Goal: Task Accomplishment & Management: Manage account settings

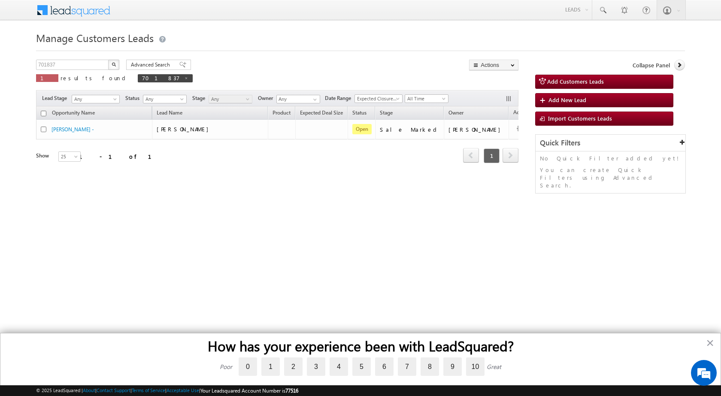
click at [115, 64] on img "button" at bounding box center [114, 64] width 4 height 4
drag, startPoint x: 62, startPoint y: 64, endPoint x: 7, endPoint y: 64, distance: 55.4
click at [7, 64] on body "Menu [PERSON_NAME] sitar a8@ks erve." at bounding box center [360, 121] width 721 height 243
paste input "64788"
type input "764788"
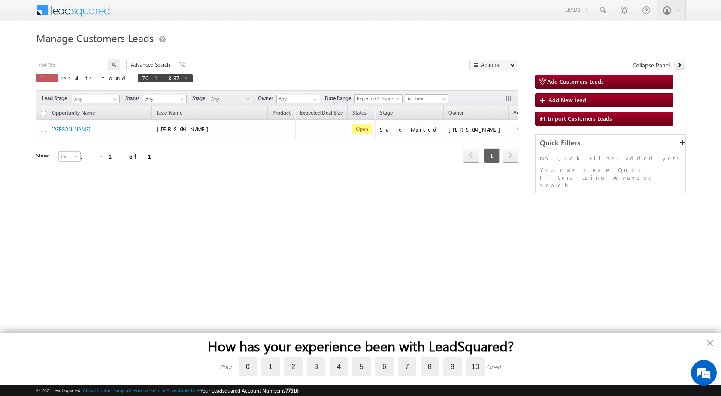
click at [108, 60] on button "button" at bounding box center [113, 65] width 11 height 10
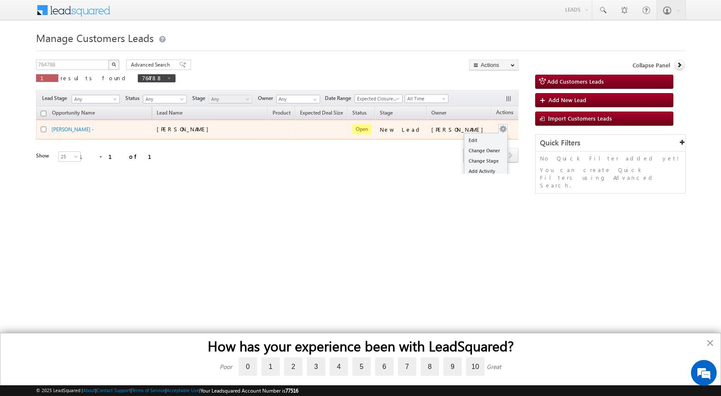
click at [496, 128] on div "Edit Change Owner Change Stage Add Activity Add Task Delete" at bounding box center [503, 129] width 14 height 11
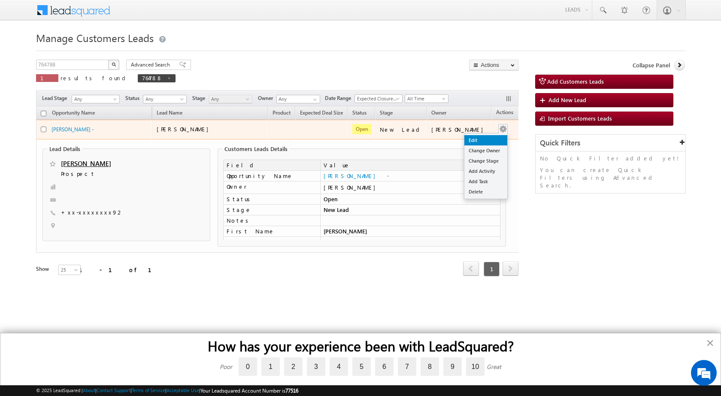
click at [473, 139] on link "Edit" at bounding box center [485, 140] width 43 height 10
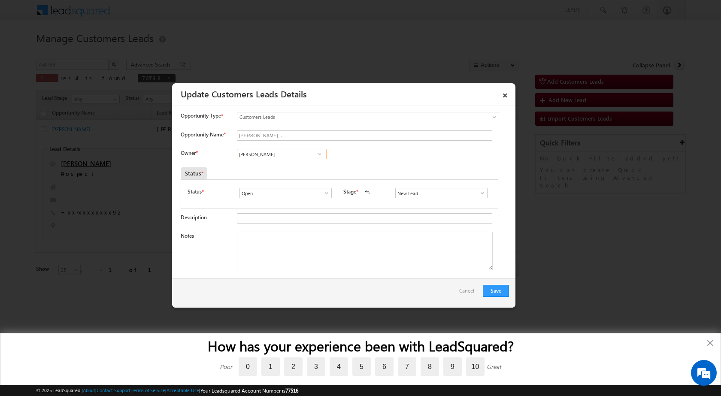
click at [324, 152] on input "[PERSON_NAME]" at bounding box center [282, 154] width 90 height 10
click at [319, 155] on span at bounding box center [319, 154] width 9 height 7
paste input "[PERSON_NAME]"
type input "Mohit"
drag, startPoint x: 224, startPoint y: 152, endPoint x: 212, endPoint y: 150, distance: 12.2
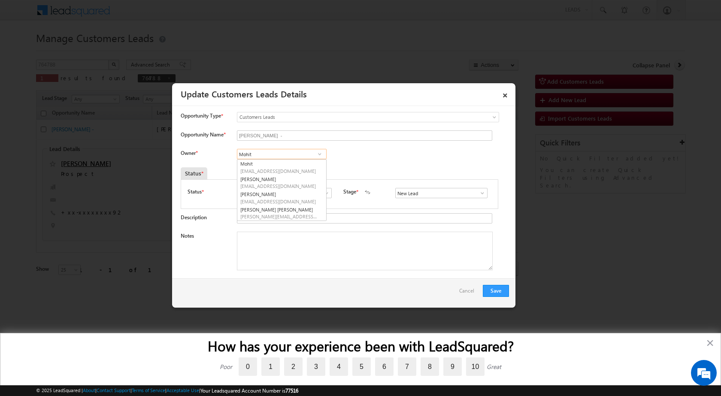
click at [212, 150] on div "Owner * Mohit [PERSON_NAME] Sharma [PERSON_NAME] [PERSON_NAME] [PERSON_NAME] Mo…" at bounding box center [345, 156] width 328 height 14
click at [275, 149] on input at bounding box center [282, 154] width 90 height 10
paste input "[PERSON_NAME]"
type input "[PERSON_NAME]"
click at [297, 155] on input "[PERSON_NAME]" at bounding box center [282, 154] width 90 height 10
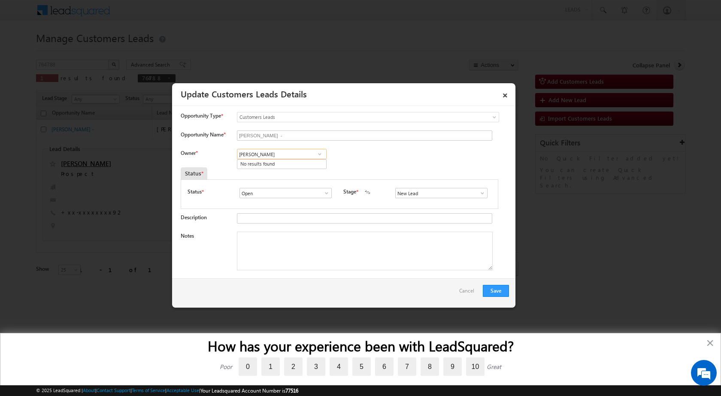
click at [237, 155] on input "[PERSON_NAME]" at bounding box center [282, 154] width 90 height 10
drag, startPoint x: 289, startPoint y: 155, endPoint x: 163, endPoint y: 139, distance: 126.8
click at [164, 134] on body "Menu [PERSON_NAME] sitar a8@ks erve." at bounding box center [360, 150] width 721 height 300
click at [274, 150] on input at bounding box center [282, 154] width 90 height 10
paste input "[PERSON_NAME]"
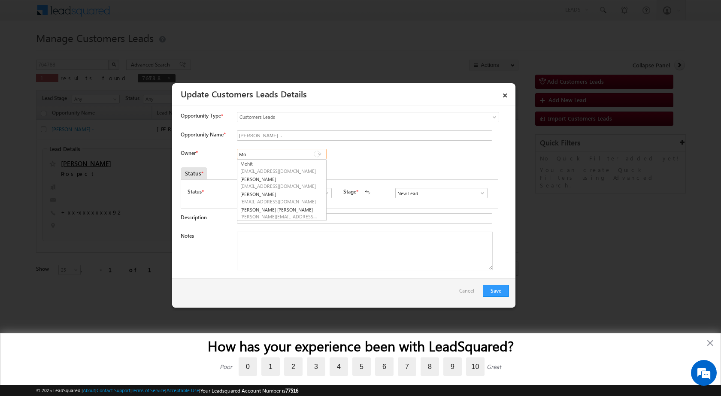
type input "M"
click at [659, 148] on div at bounding box center [360, 198] width 721 height 396
click at [508, 94] on link "×" at bounding box center [505, 93] width 15 height 15
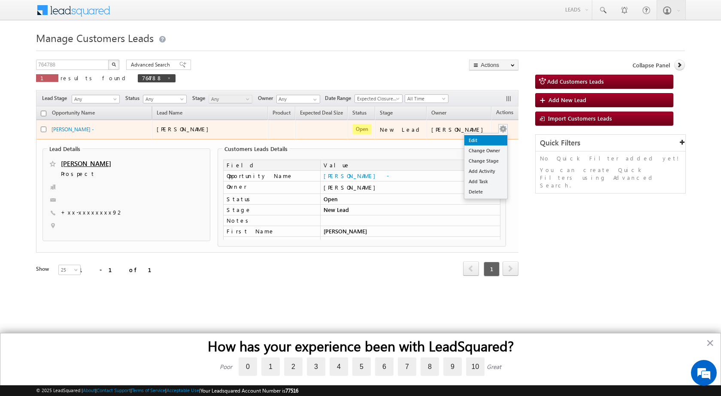
click at [467, 143] on link "Edit" at bounding box center [485, 140] width 43 height 10
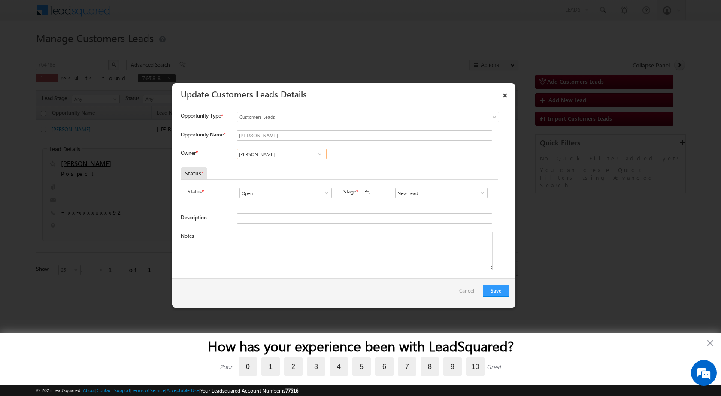
click at [281, 155] on input "[PERSON_NAME]" at bounding box center [282, 154] width 90 height 10
paste input "[PERSON_NAME]"
click at [273, 171] on span "[PERSON_NAME][EMAIL_ADDRESS][DOMAIN_NAME]" at bounding box center [278, 171] width 77 height 6
type input "[PERSON_NAME]"
click at [483, 195] on input "New Lead" at bounding box center [441, 193] width 92 height 10
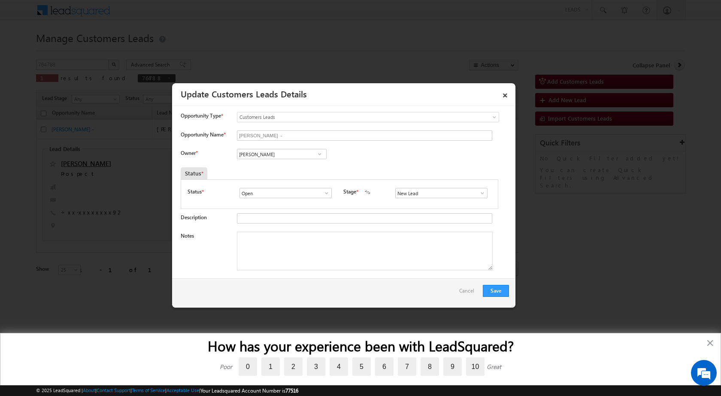
click at [481, 191] on span at bounding box center [482, 193] width 9 height 7
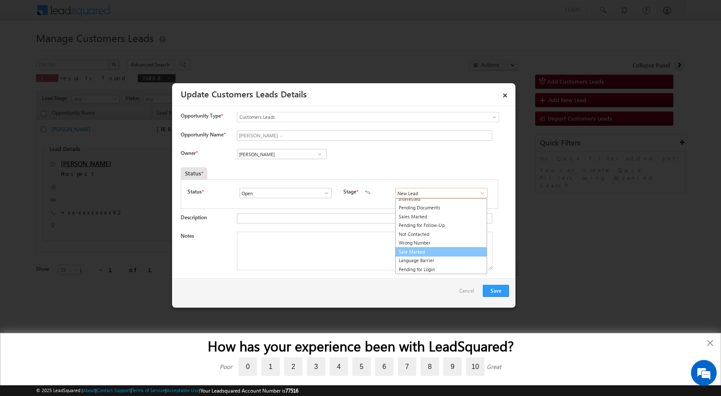
click at [418, 249] on link "Sale Marked" at bounding box center [441, 252] width 92 height 10
type input "Sale Marked"
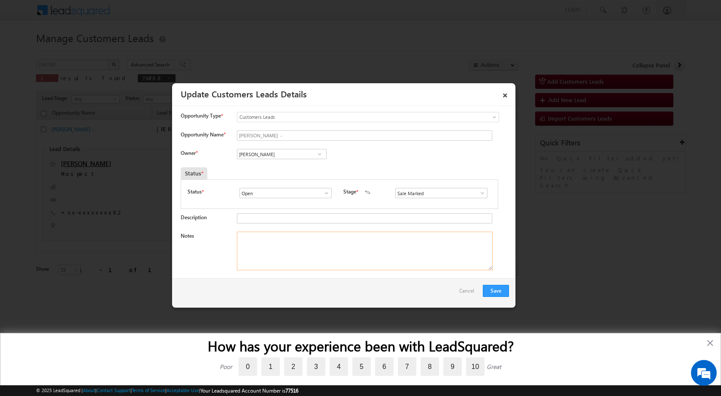
click at [259, 243] on textarea "Notes" at bounding box center [365, 251] width 256 height 39
paste textarea "764788 - VB_Know_More - [PERSON_NAME] - 9827056792 - CONSTRUCTION - KHANDWA 450…"
type textarea "764788 - VB_Know_More - [PERSON_NAME] - 9827056792 - CONSTRUCTION - KHANDWA 450…"
click at [507, 291] on button "Save" at bounding box center [496, 291] width 26 height 12
